Goal: Navigation & Orientation: Find specific page/section

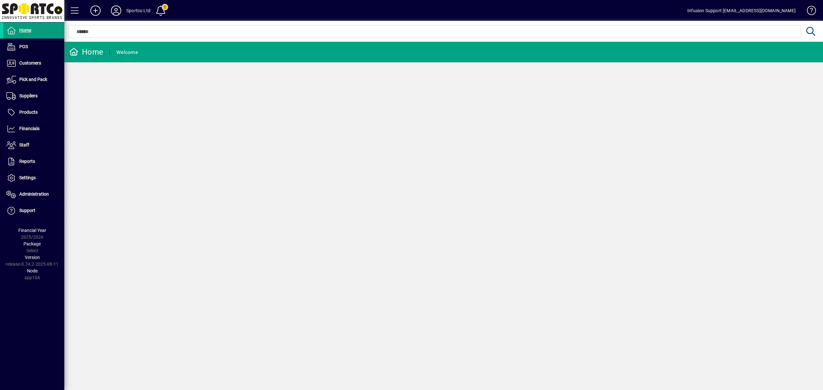
click at [809, 9] on span at bounding box center [807, 11] width 15 height 15
click at [117, 9] on icon at bounding box center [116, 10] width 13 height 10
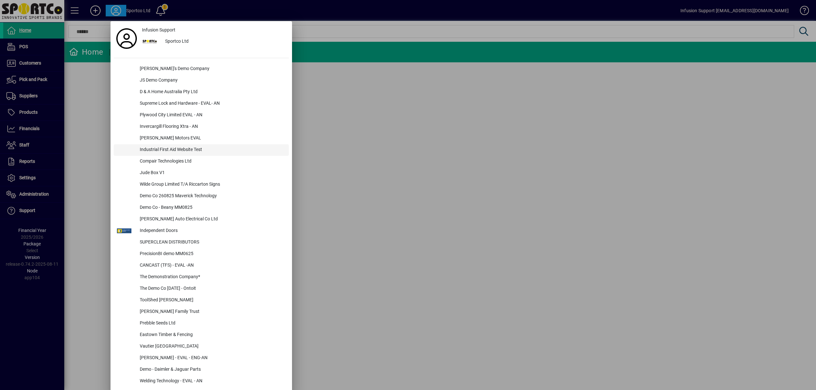
click at [198, 149] on div "Industrial First Aid Website Test" at bounding box center [212, 150] width 154 height 12
